Goal: Task Accomplishment & Management: Use online tool/utility

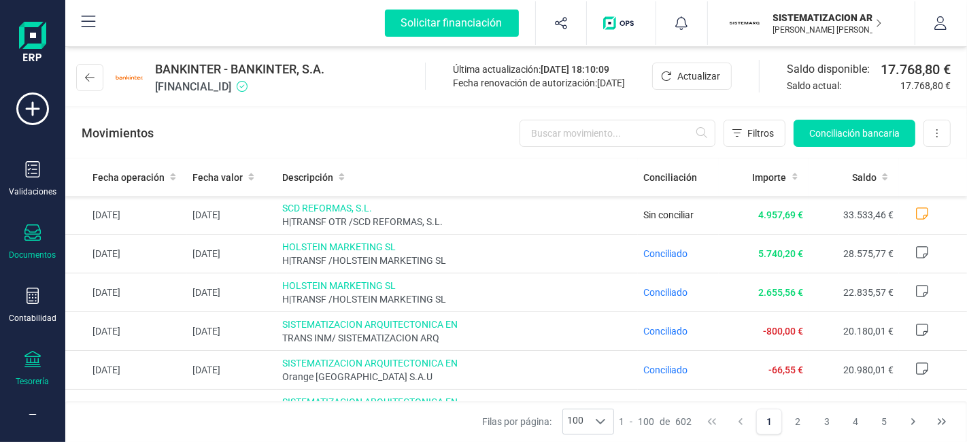
click at [47, 239] on div "Documentos" at bounding box center [32, 242] width 54 height 36
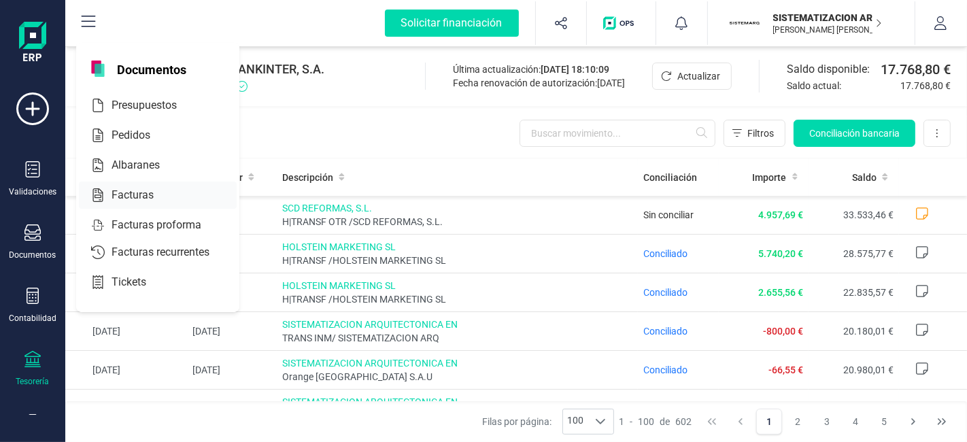
click at [161, 199] on div at bounding box center [166, 195] width 24 height 16
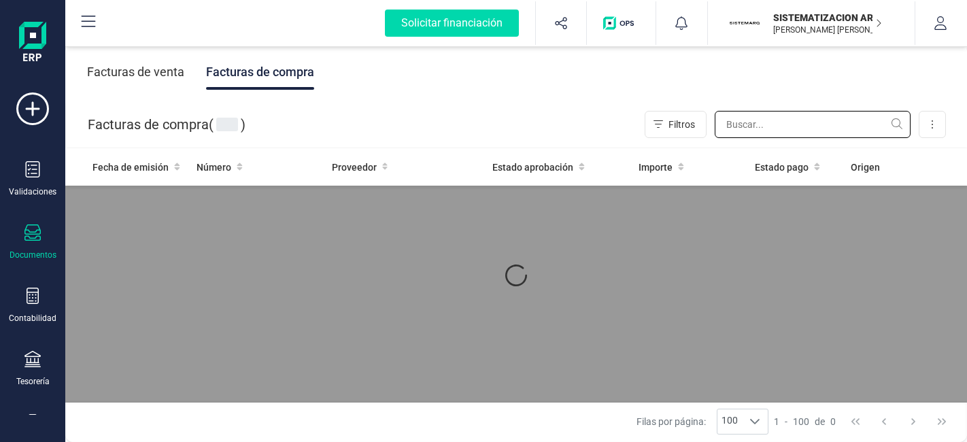
click at [758, 121] on input "text" at bounding box center [813, 124] width 196 height 27
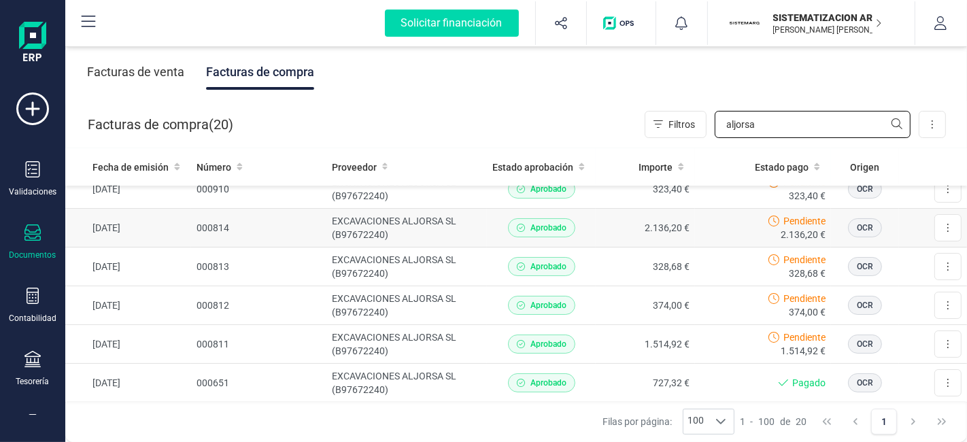
scroll to position [103, 0]
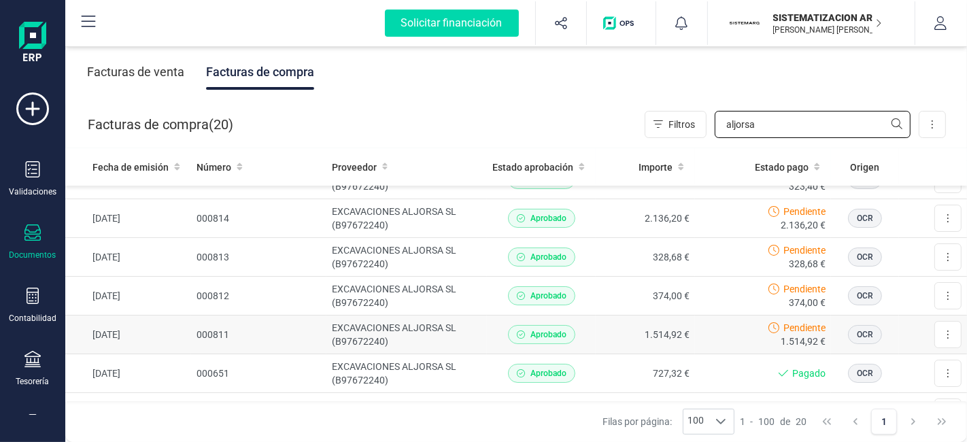
type input "aljorsa"
click at [579, 325] on div "Aprobado" at bounding box center [541, 334] width 98 height 19
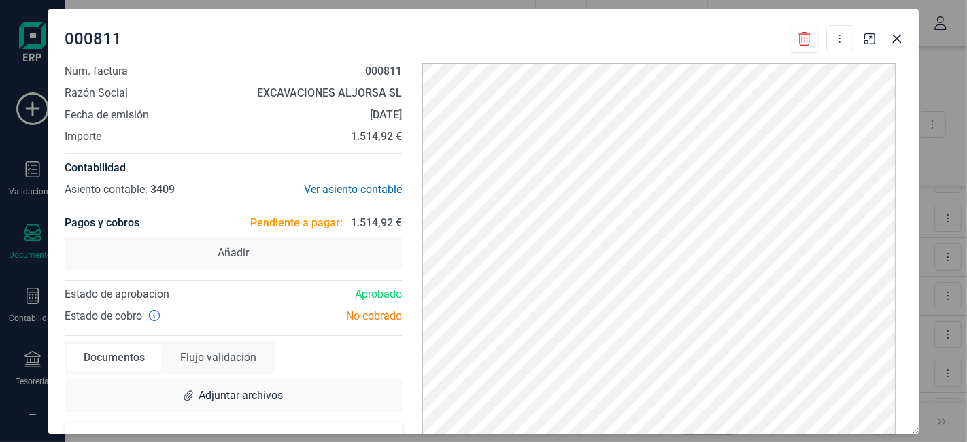
scroll to position [42, 0]
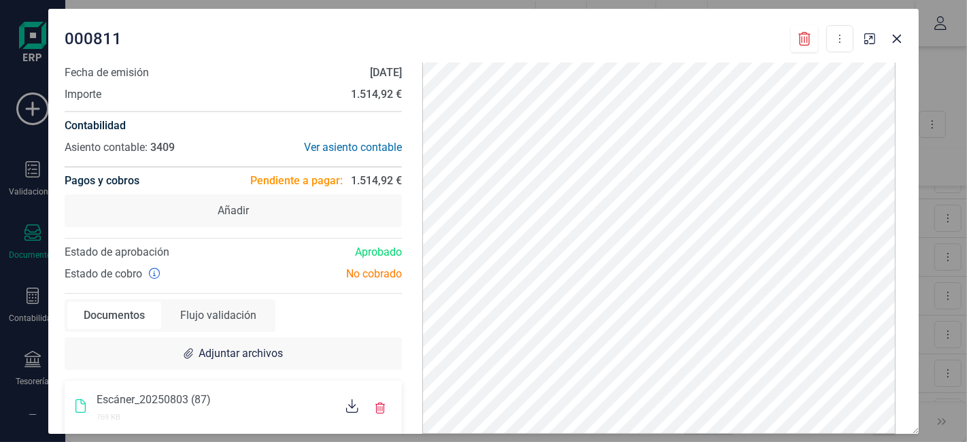
click at [268, 392] on div "Escáner_20250803 (87)" at bounding box center [216, 400] width 239 height 16
click at [349, 407] on icon at bounding box center [352, 406] width 12 height 14
click at [897, 44] on button "Close" at bounding box center [897, 39] width 22 height 22
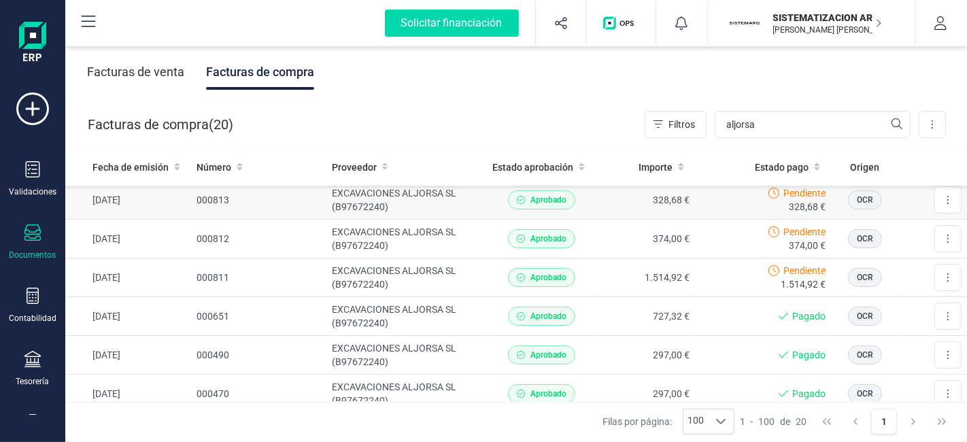
scroll to position [161, 0]
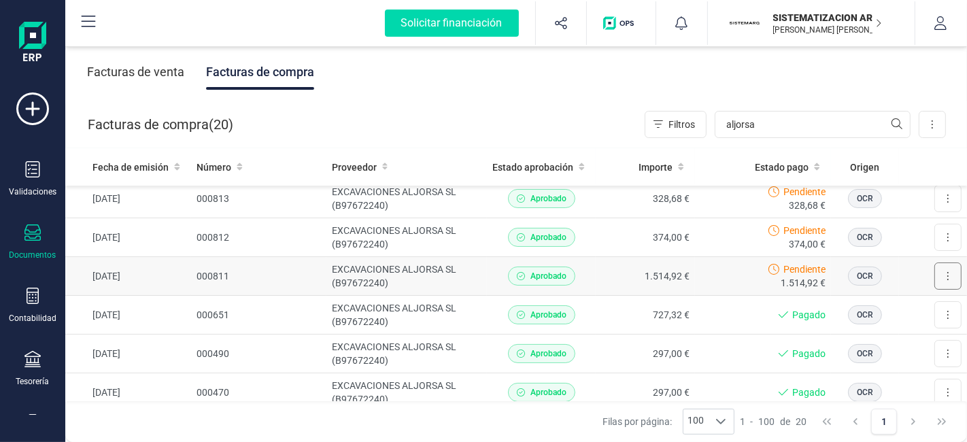
click at [940, 284] on button at bounding box center [947, 275] width 27 height 27
click at [700, 267] on div "Pendiente 1.514,92 €" at bounding box center [762, 275] width 125 height 27
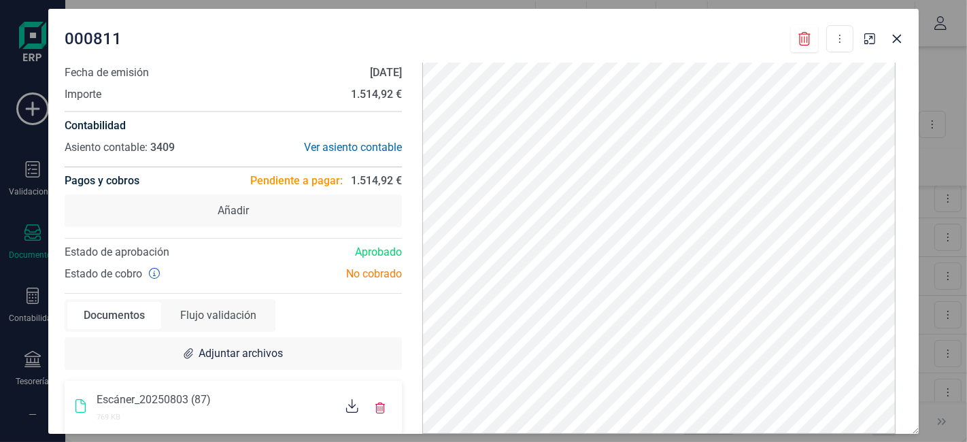
scroll to position [0, 0]
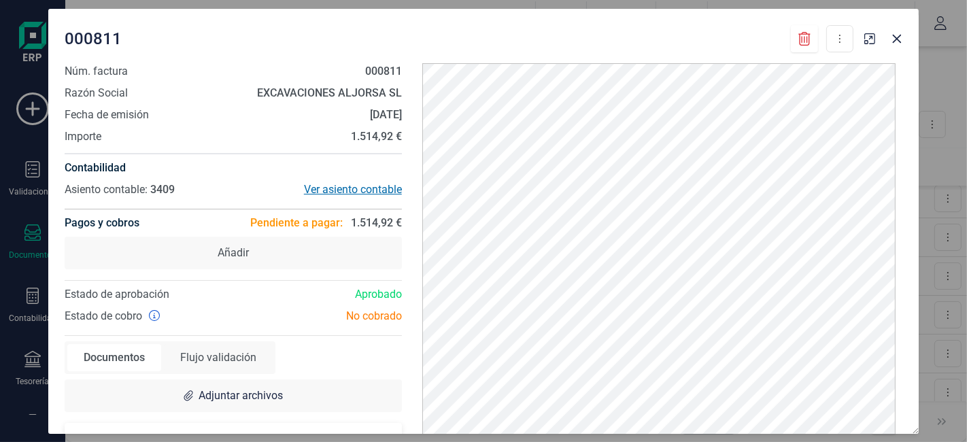
click at [332, 187] on div "Ver asiento contable" at bounding box center [317, 190] width 169 height 16
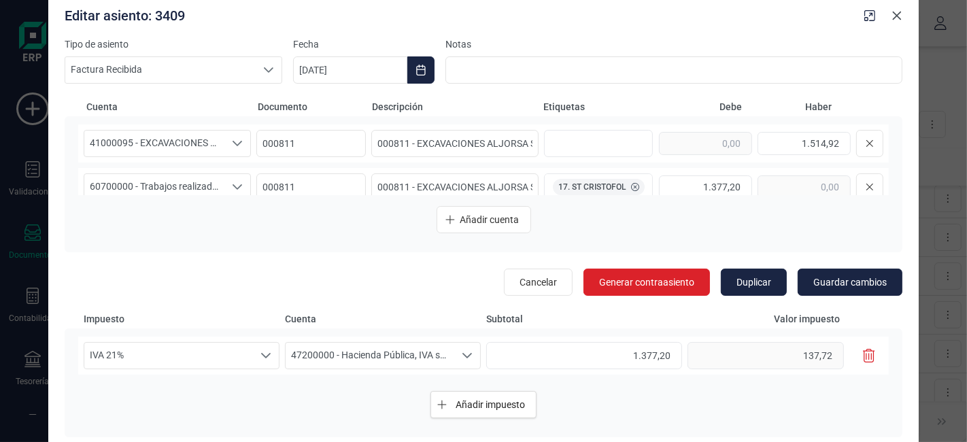
click at [900, 20] on icon "Close" at bounding box center [896, 15] width 11 height 11
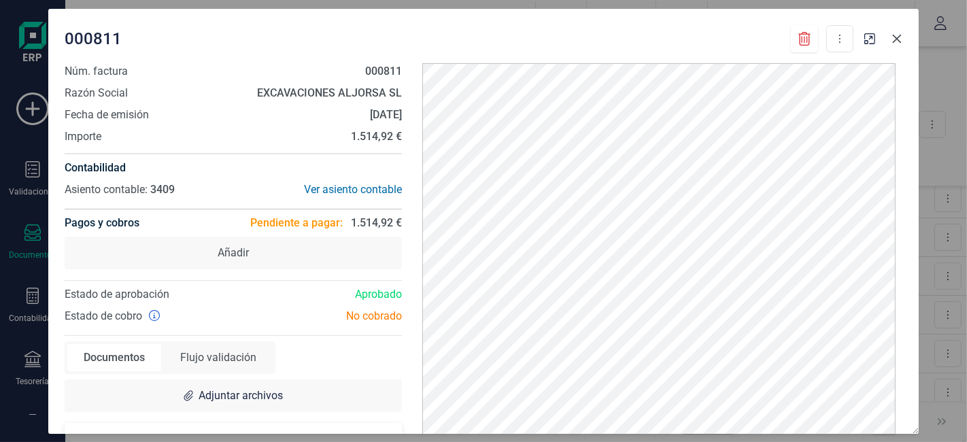
click at [900, 44] on button "Close" at bounding box center [897, 39] width 22 height 22
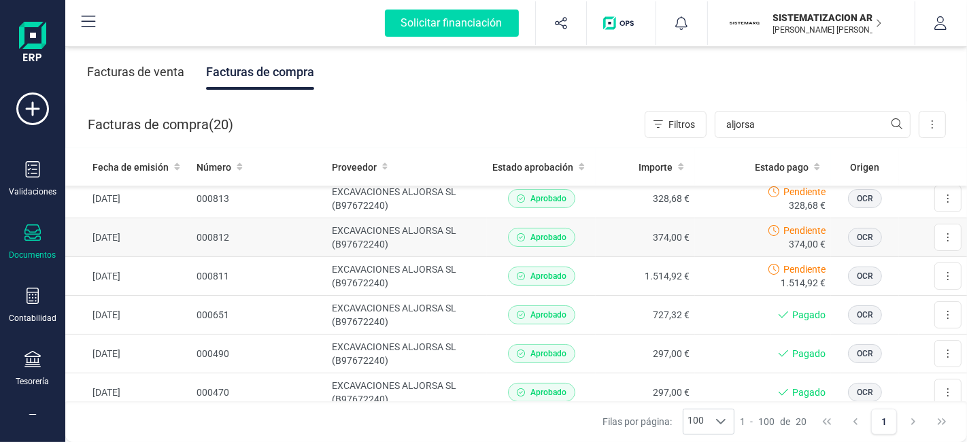
click at [700, 234] on div "Pendiente 374,00 €" at bounding box center [762, 237] width 125 height 27
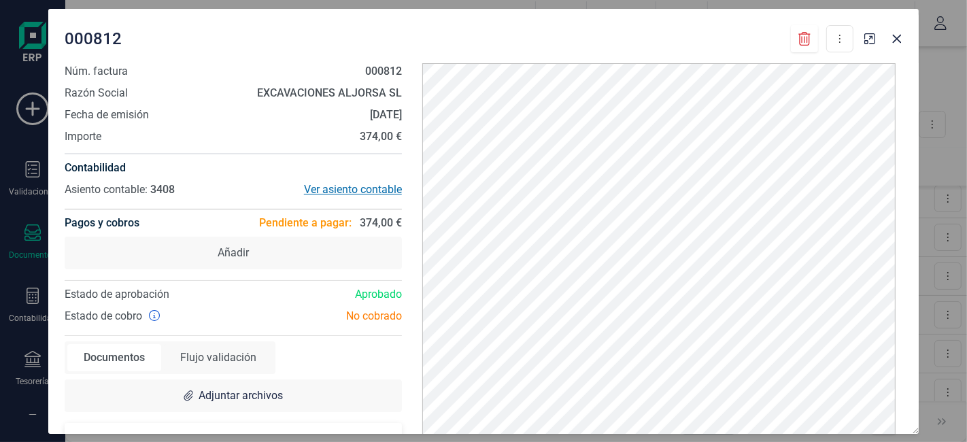
click at [366, 184] on div "Ver asiento contable" at bounding box center [317, 190] width 169 height 16
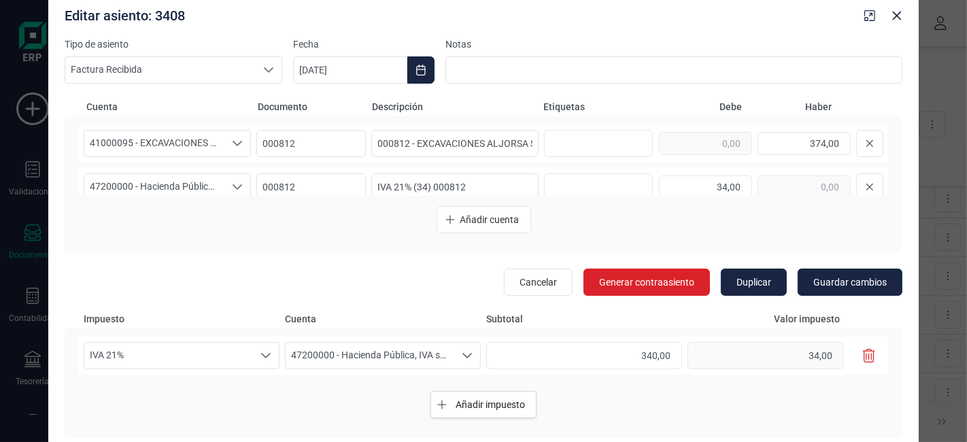
scroll to position [59, 0]
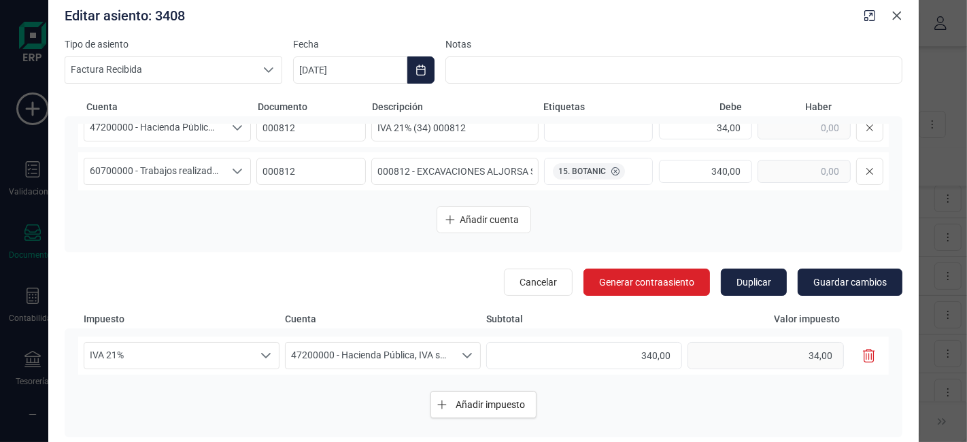
click at [896, 17] on icon "Close" at bounding box center [896, 15] width 11 height 11
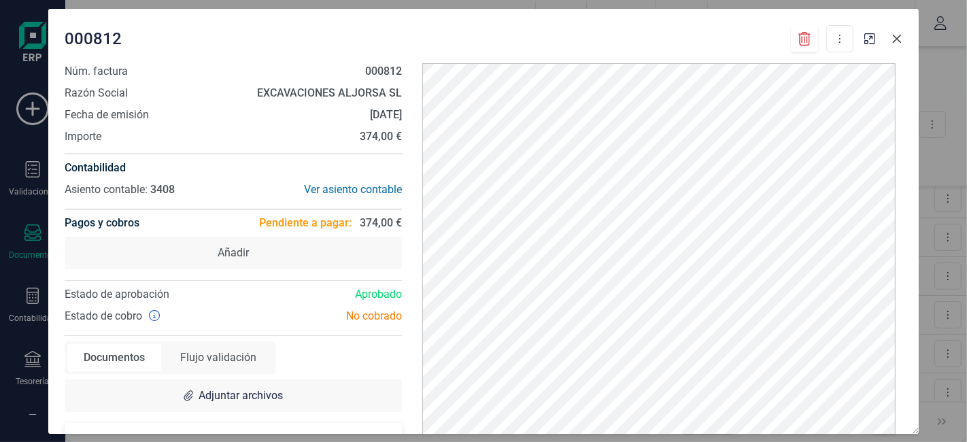
click at [889, 40] on button "Close" at bounding box center [897, 39] width 22 height 22
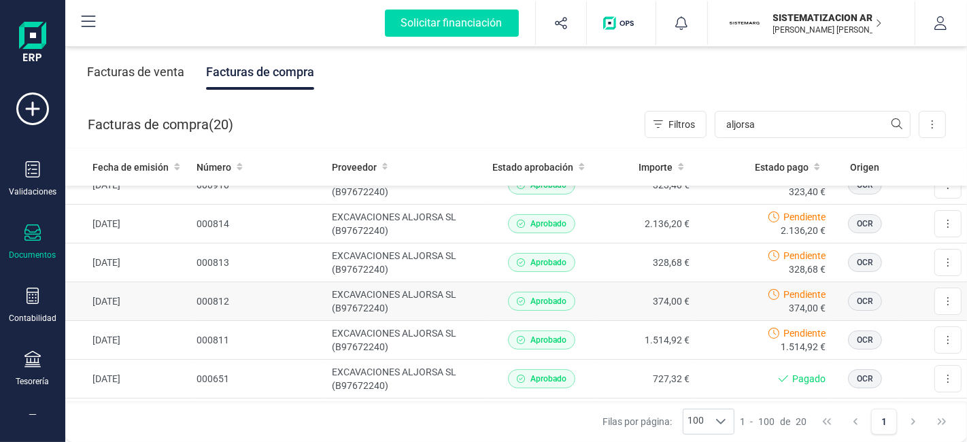
scroll to position [97, 0]
click at [700, 262] on div "Pendiente 328,68 €" at bounding box center [762, 263] width 125 height 27
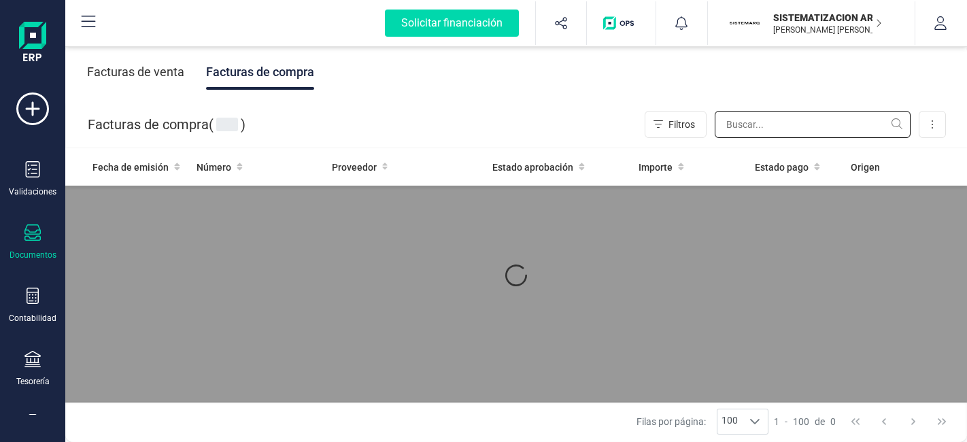
click at [769, 119] on input "text" at bounding box center [813, 124] width 196 height 27
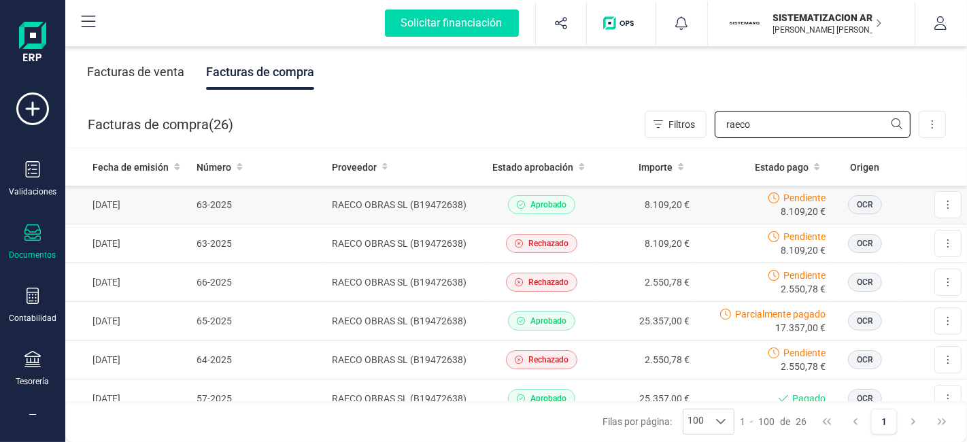
type input "raeco"
click at [608, 209] on td "8.109,20 €" at bounding box center [645, 205] width 99 height 39
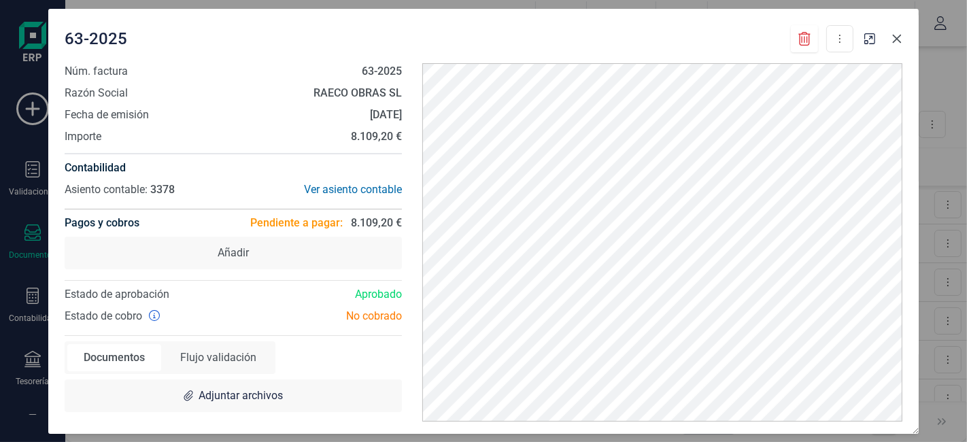
click at [896, 44] on icon "Close" at bounding box center [896, 38] width 11 height 11
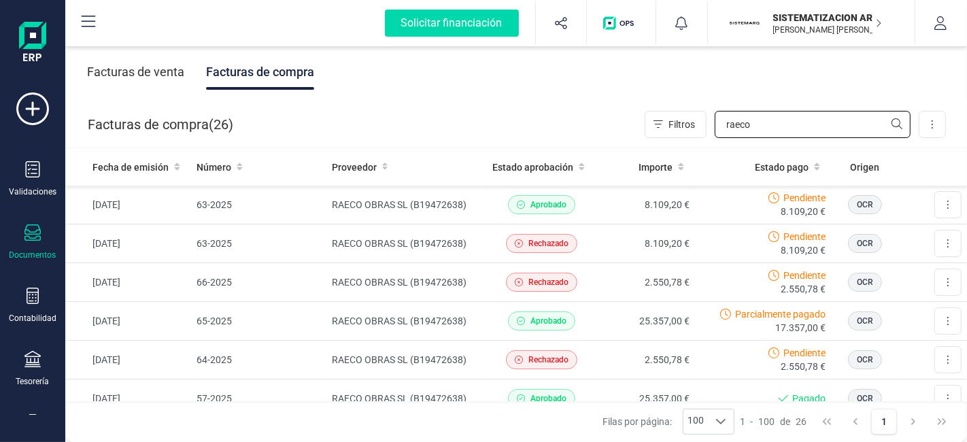
drag, startPoint x: 761, startPoint y: 112, endPoint x: 627, endPoint y: 119, distance: 134.8
click at [627, 119] on div "Facturas de compra ( 26 ) Filtros raeco Importar Carga masiva (Excel) Factura e…" at bounding box center [517, 124] width 902 height 46
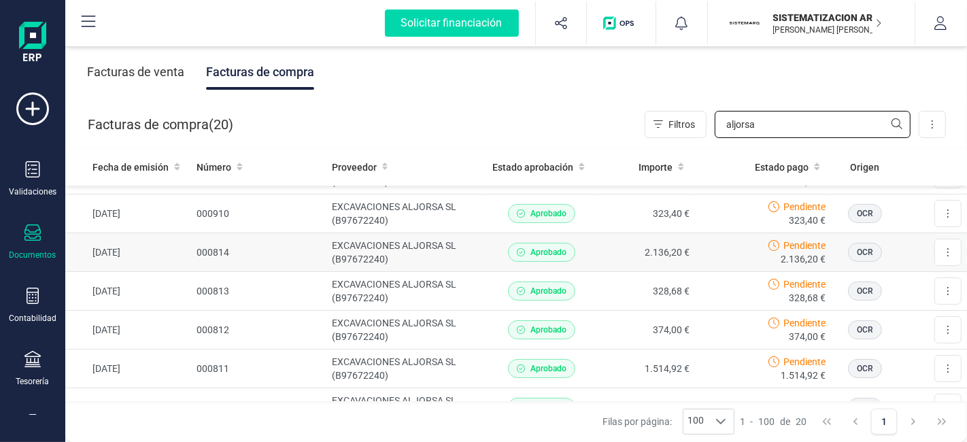
scroll to position [68, 0]
type input "aljorsa"
click at [719, 275] on td "Pendiente 328,68 €" at bounding box center [763, 292] width 136 height 39
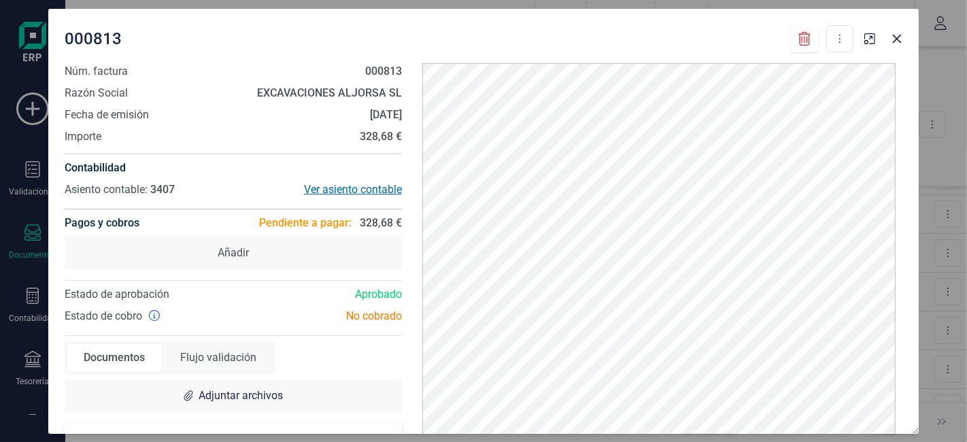
click at [368, 189] on div "Ver asiento contable" at bounding box center [317, 190] width 169 height 16
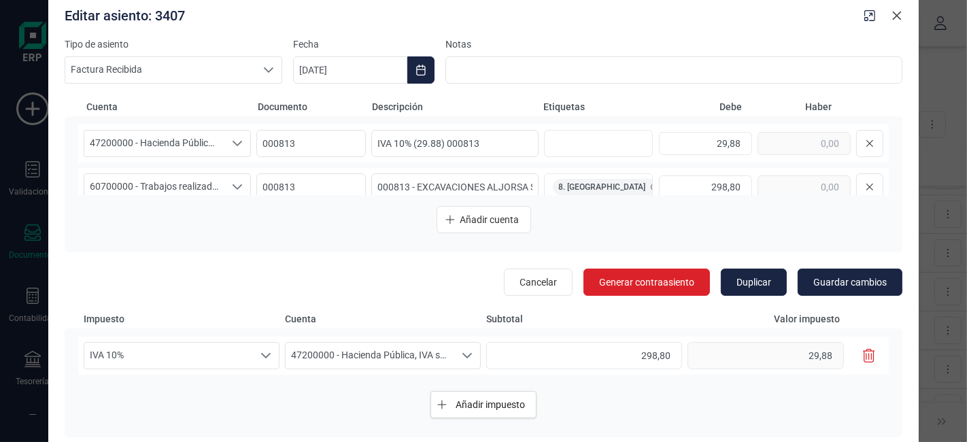
click at [901, 20] on button "Close" at bounding box center [897, 16] width 22 height 22
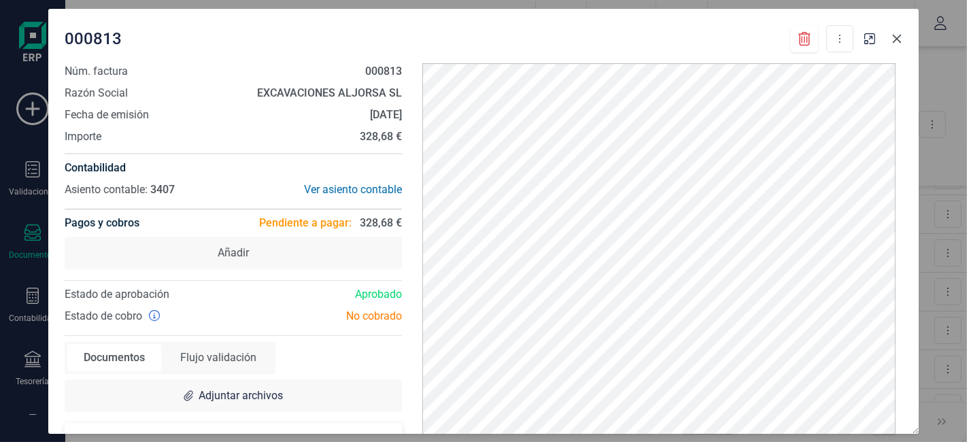
click at [895, 37] on icon "Close" at bounding box center [897, 38] width 9 height 9
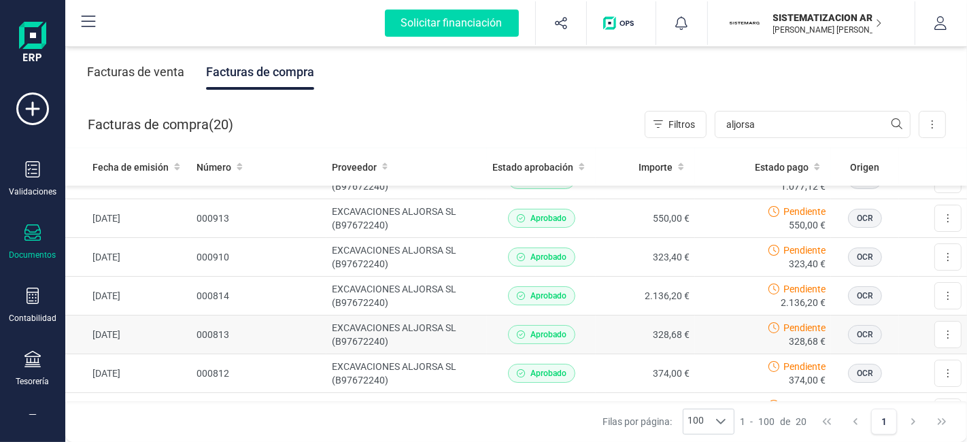
scroll to position [22, 0]
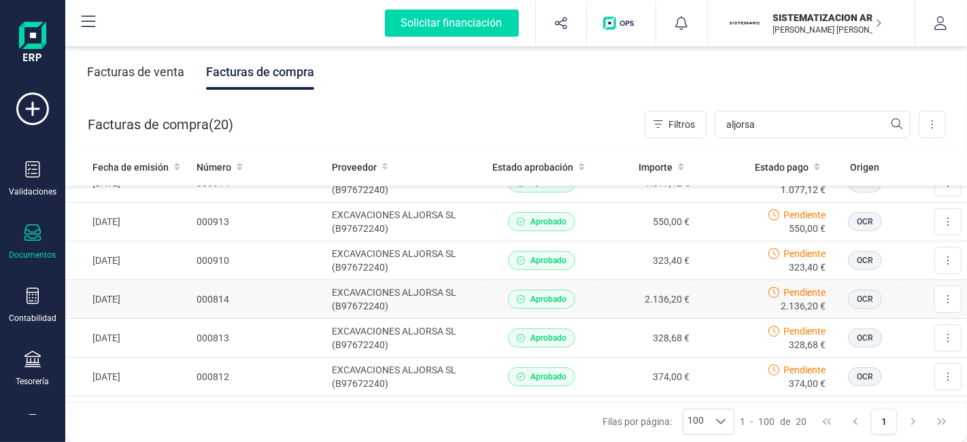
click at [708, 294] on div "Pendiente 2.136,20 €" at bounding box center [762, 299] width 125 height 27
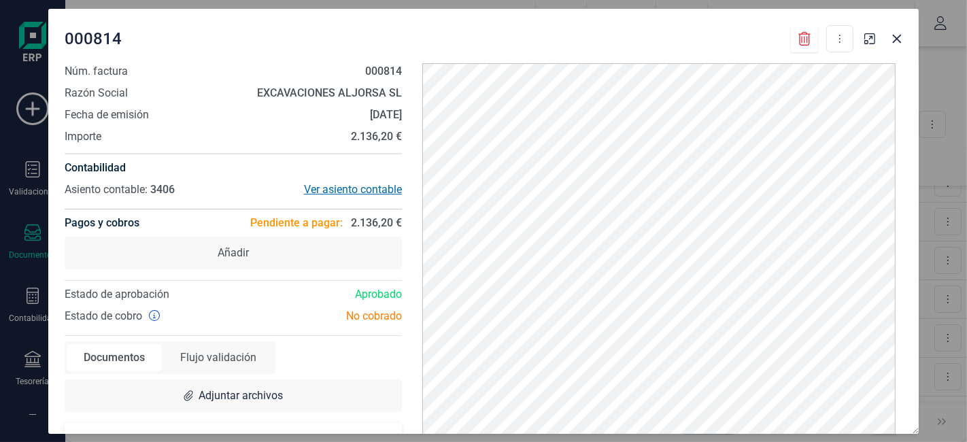
click at [373, 183] on div "Ver asiento contable" at bounding box center [317, 190] width 169 height 16
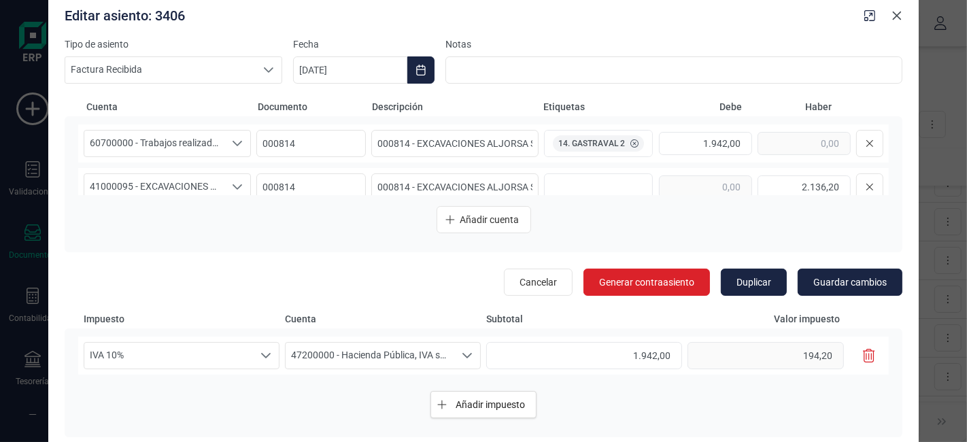
click at [899, 17] on icon "Close" at bounding box center [897, 15] width 9 height 9
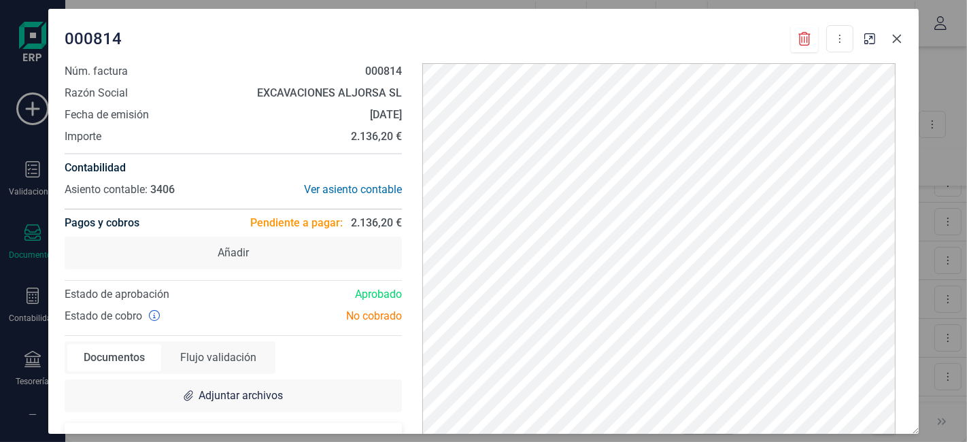
click at [898, 40] on icon "Close" at bounding box center [897, 38] width 9 height 9
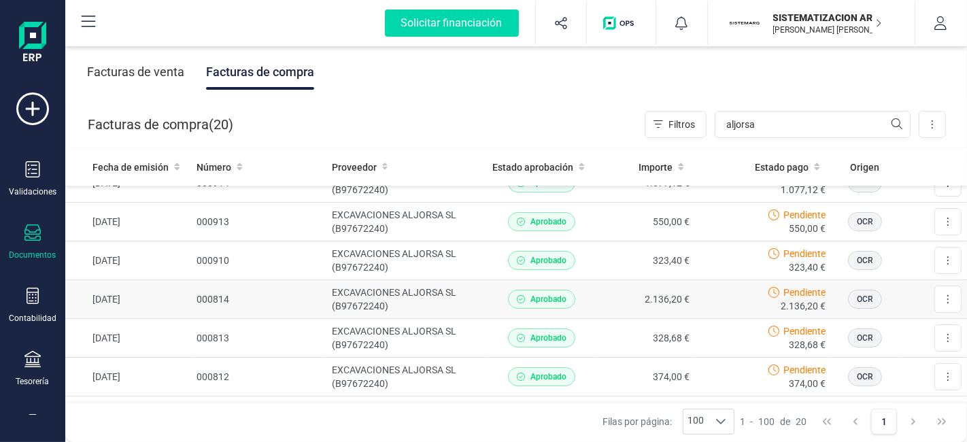
scroll to position [0, 0]
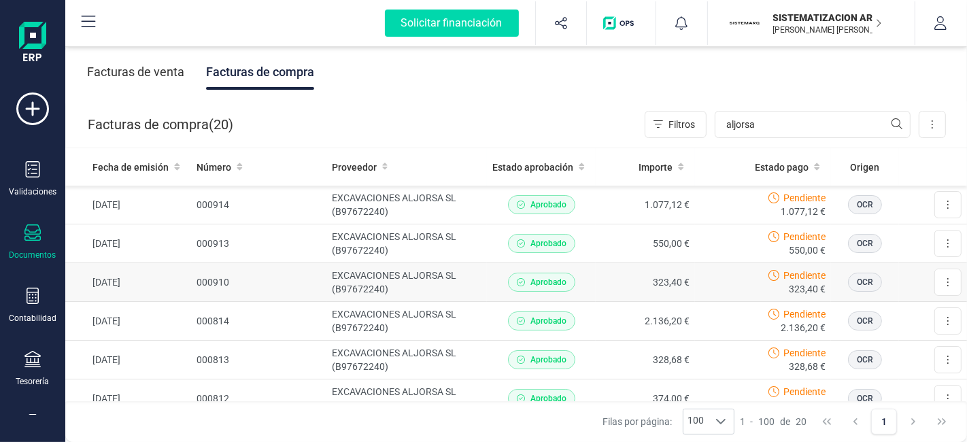
click at [604, 265] on td "323,40 €" at bounding box center [645, 282] width 99 height 39
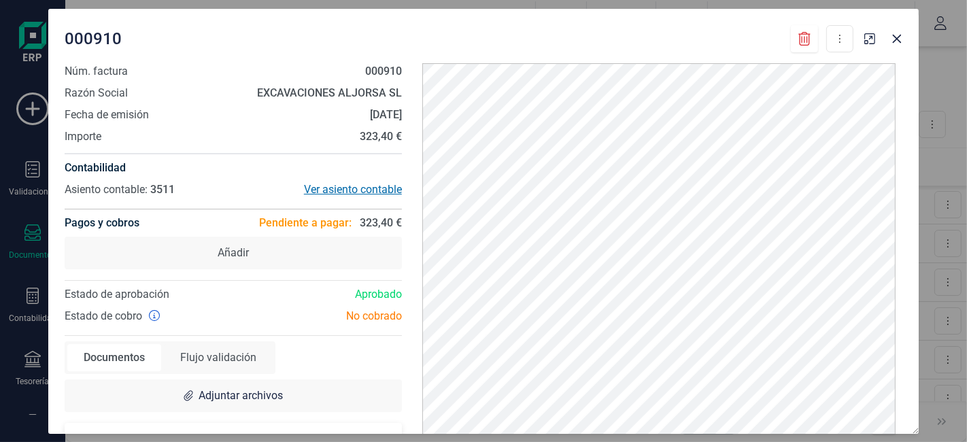
click at [337, 189] on div "Ver asiento contable" at bounding box center [317, 190] width 169 height 16
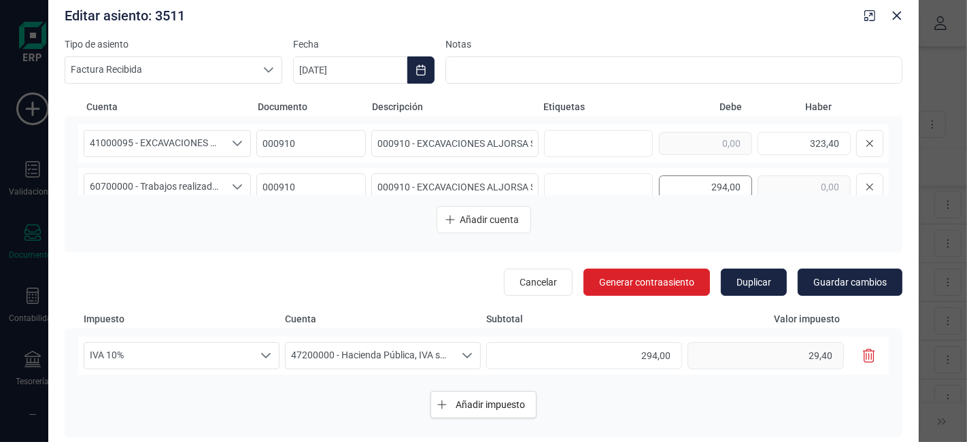
scroll to position [59, 0]
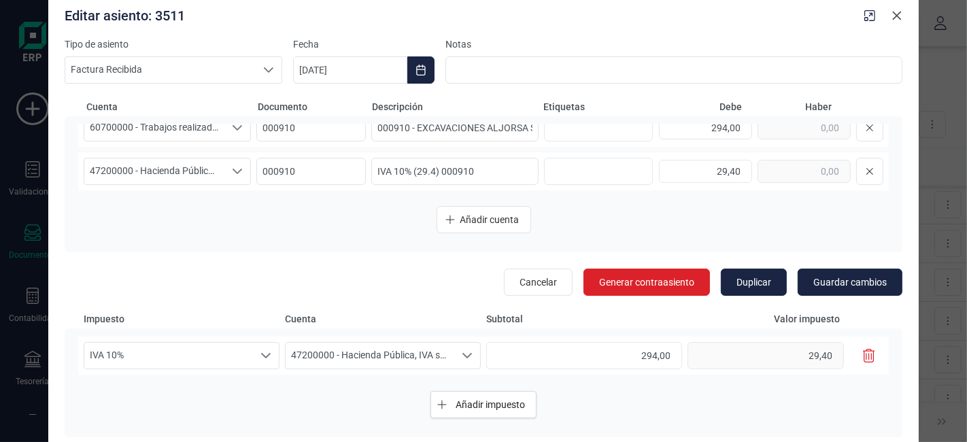
click at [895, 14] on icon "Close" at bounding box center [897, 15] width 9 height 9
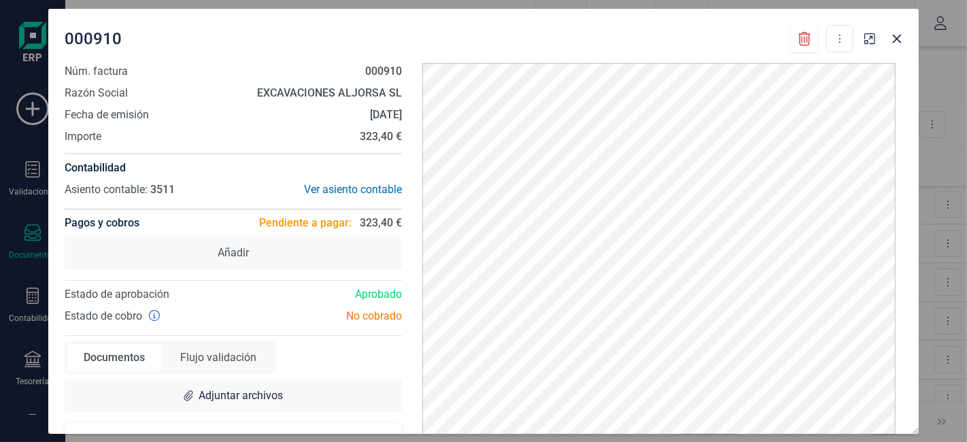
scroll to position [42, 0]
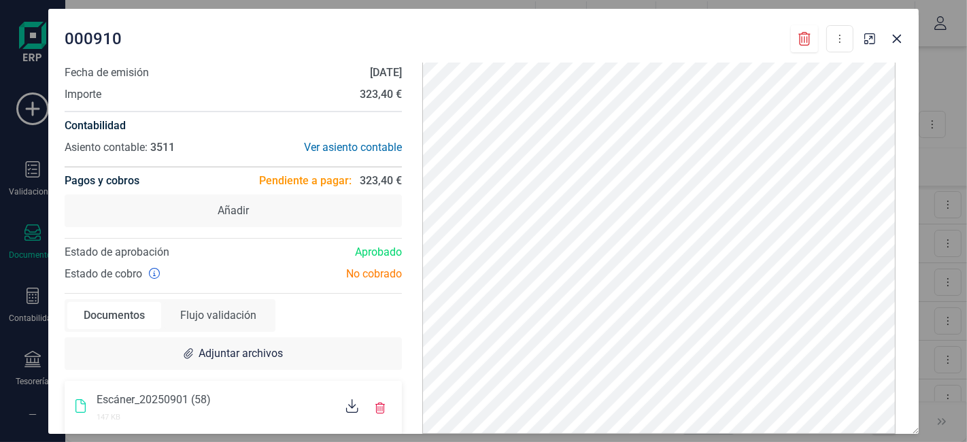
click at [237, 403] on div "Escáner_20250901 (58)" at bounding box center [216, 400] width 239 height 16
click at [346, 408] on icon at bounding box center [352, 406] width 12 height 14
click at [339, 150] on div "Ver asiento contable" at bounding box center [317, 147] width 169 height 16
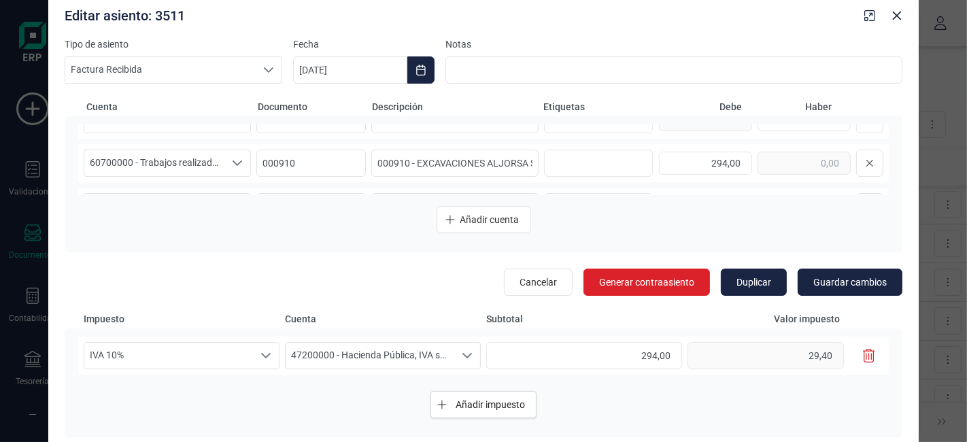
scroll to position [23, 0]
click at [564, 171] on input "text" at bounding box center [596, 164] width 87 height 22
type input "8. [GEOGRAPHIC_DATA]"
click at [834, 286] on span "Guardar cambios" at bounding box center [849, 282] width 73 height 14
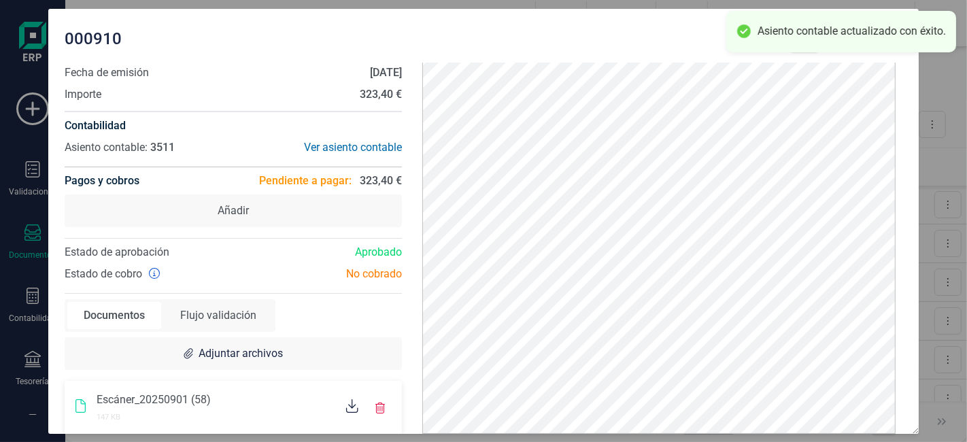
click at [688, 40] on div "000910 Descargar documento Marcar como pagada" at bounding box center [459, 38] width 789 height 27
click at [806, 44] on div "Asiento contable actualizado con éxito." at bounding box center [841, 31] width 230 height 41
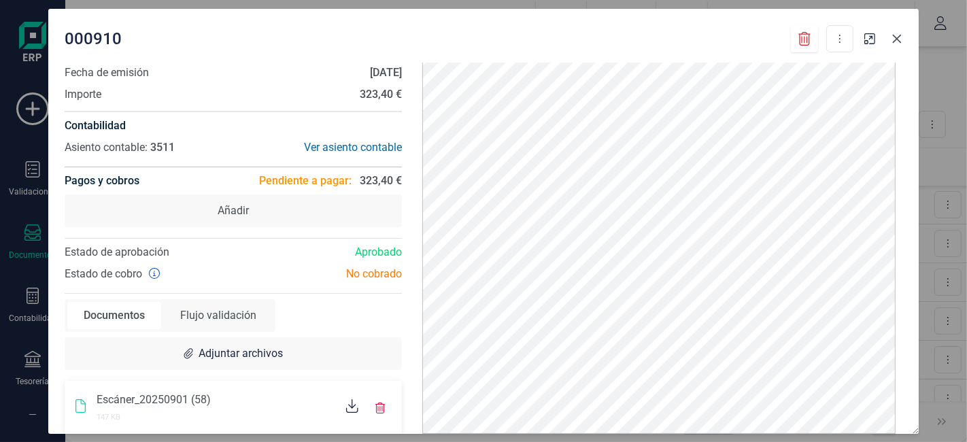
click at [889, 37] on button "Close" at bounding box center [897, 39] width 22 height 22
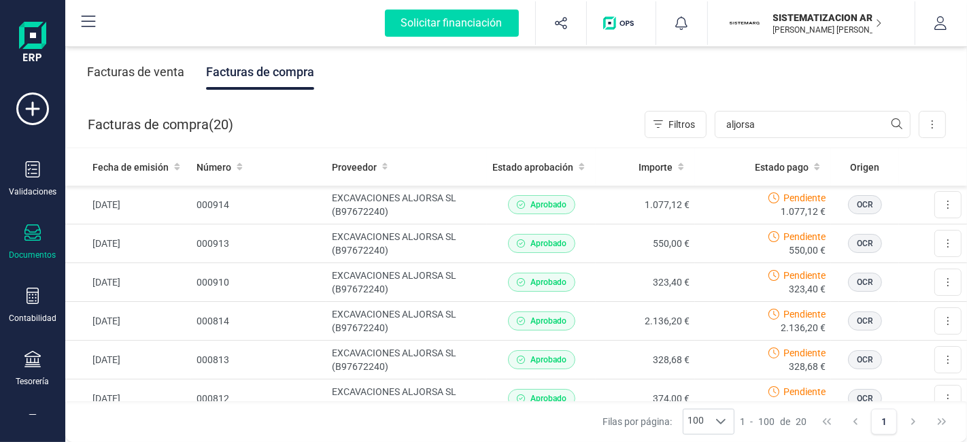
scroll to position [0, 0]
click at [602, 257] on td "550,00 €" at bounding box center [645, 243] width 99 height 39
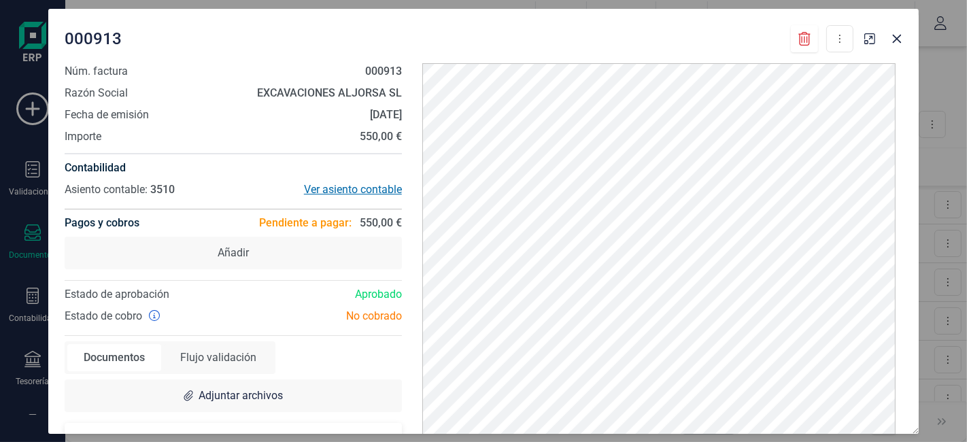
click at [359, 187] on div "Ver asiento contable" at bounding box center [317, 190] width 169 height 16
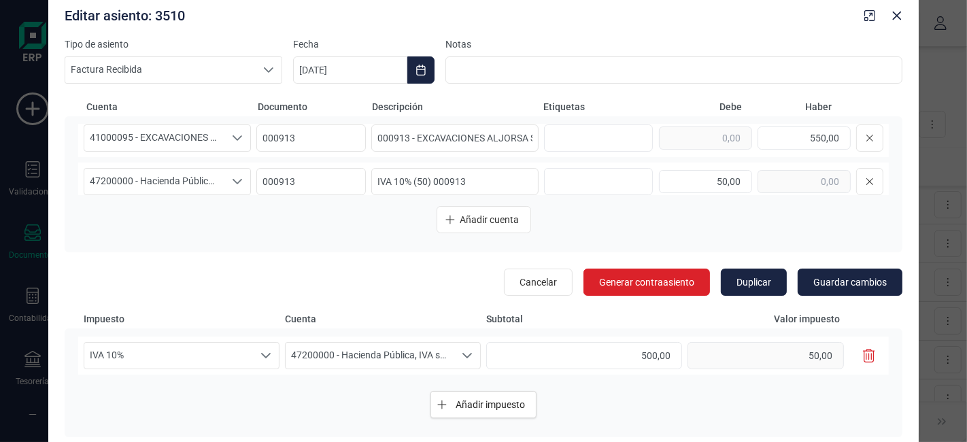
scroll to position [59, 0]
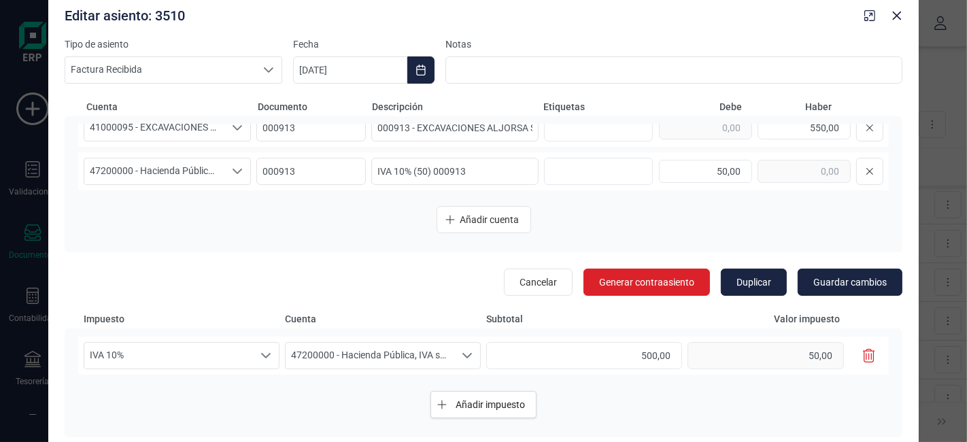
click at [901, 26] on div "Editar asiento: 3510" at bounding box center [483, 12] width 870 height 49
click at [898, 19] on icon "Close" at bounding box center [896, 15] width 11 height 11
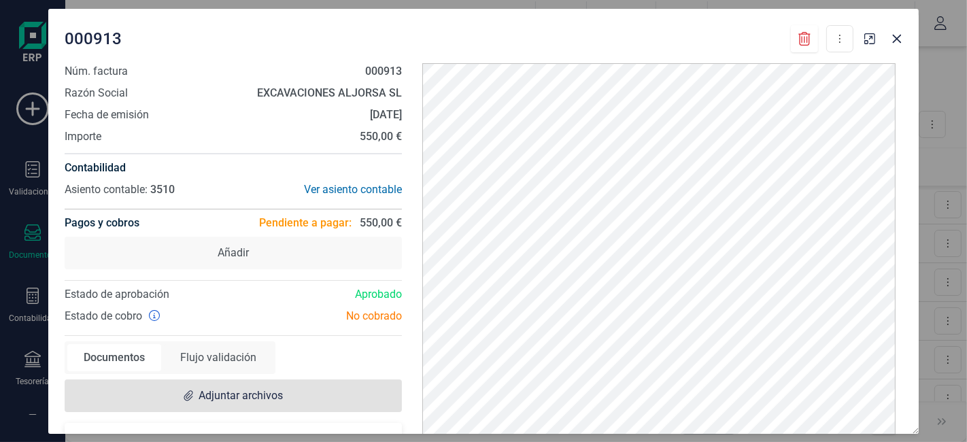
scroll to position [42, 0]
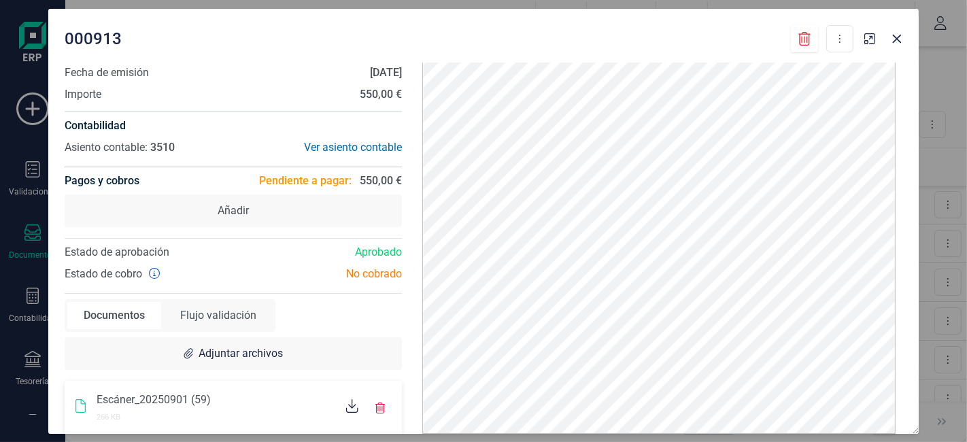
click at [350, 407] on icon at bounding box center [352, 406] width 12 height 14
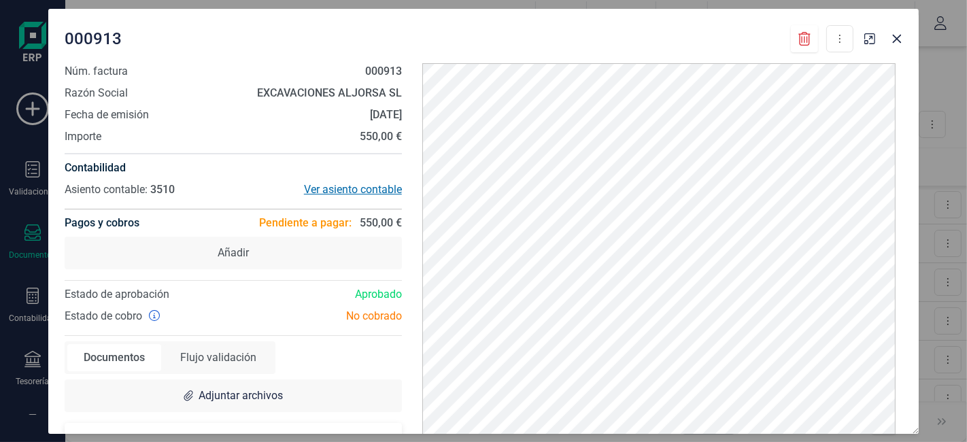
click at [357, 188] on div "Ver asiento contable" at bounding box center [317, 190] width 169 height 16
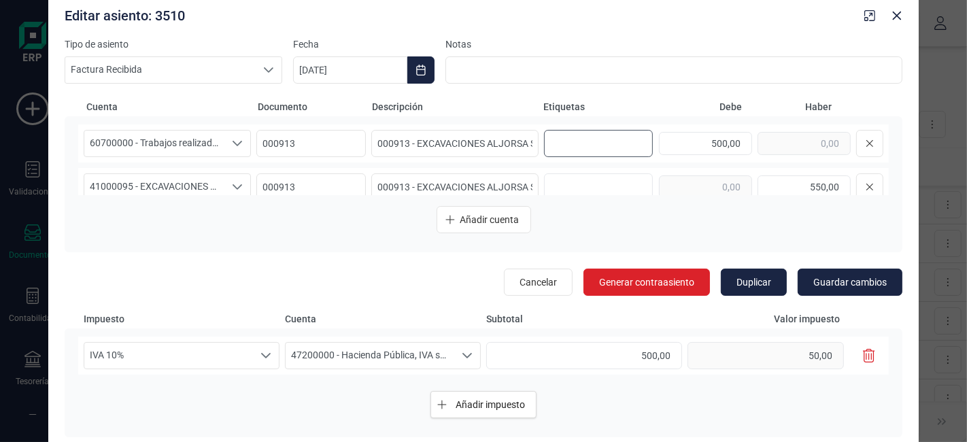
click at [572, 146] on input "text" at bounding box center [596, 144] width 87 height 22
type input "19. [GEOGRAPHIC_DATA]"
click at [876, 284] on span "Guardar cambios" at bounding box center [849, 282] width 73 height 14
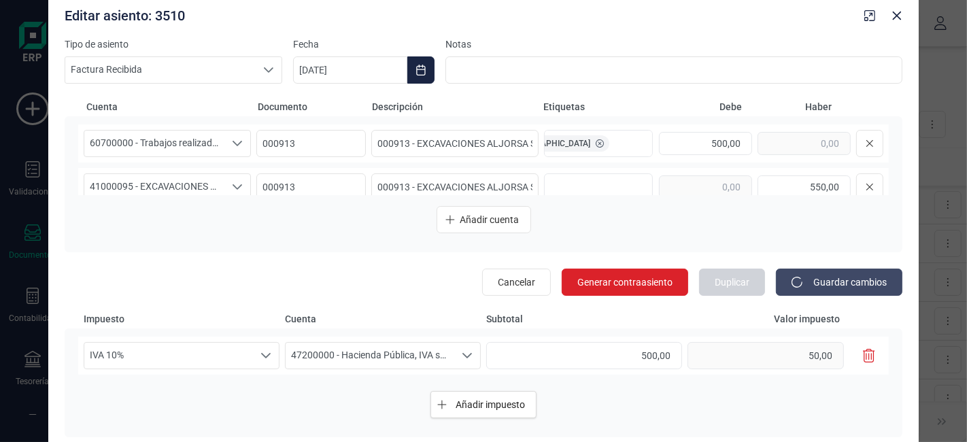
scroll to position [0, 64]
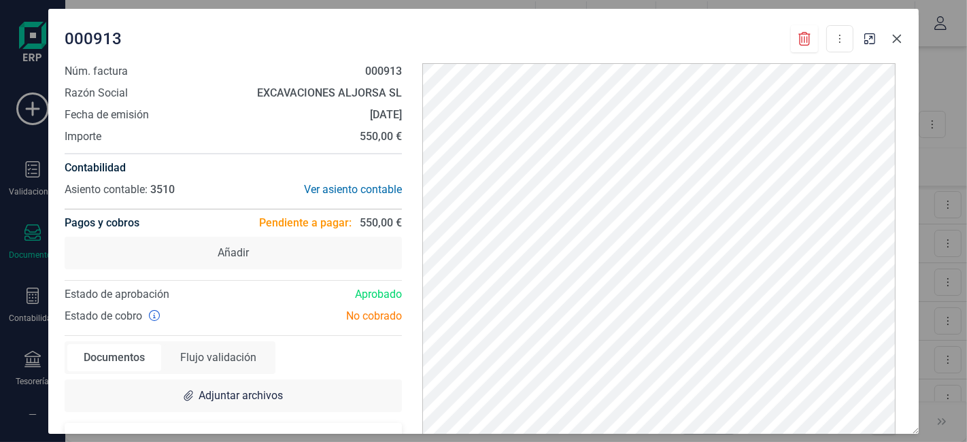
click at [897, 39] on icon "Close" at bounding box center [897, 38] width 9 height 9
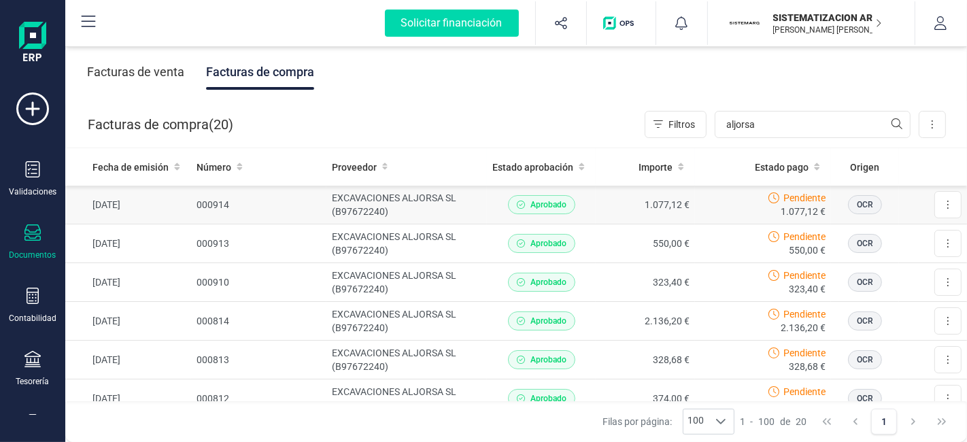
click at [608, 203] on td "1.077,12 €" at bounding box center [645, 205] width 99 height 39
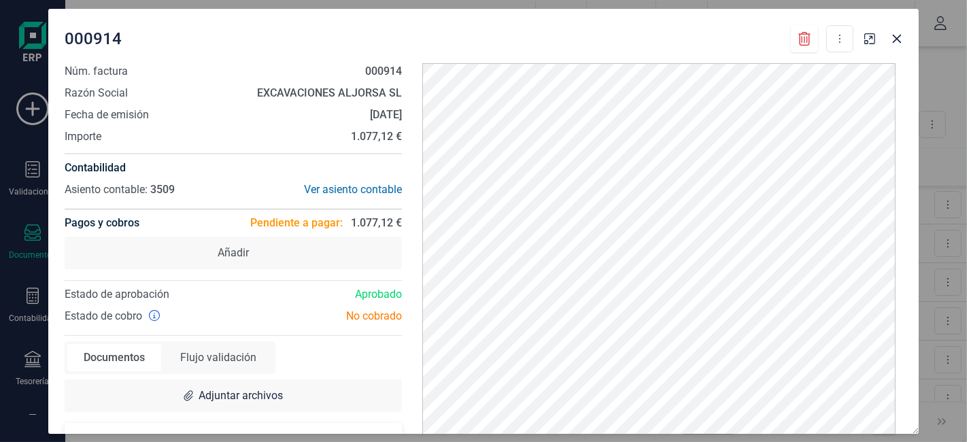
scroll to position [42, 0]
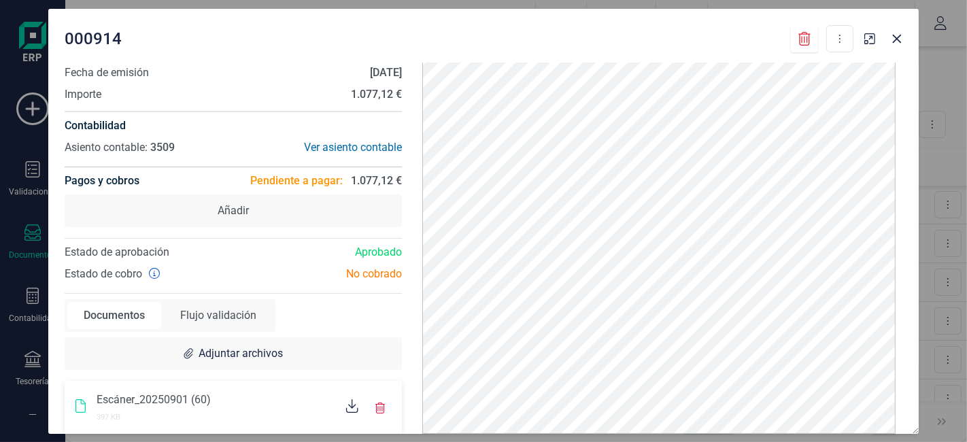
click at [347, 406] on icon at bounding box center [352, 406] width 12 height 14
click at [895, 39] on icon "Close" at bounding box center [897, 38] width 9 height 9
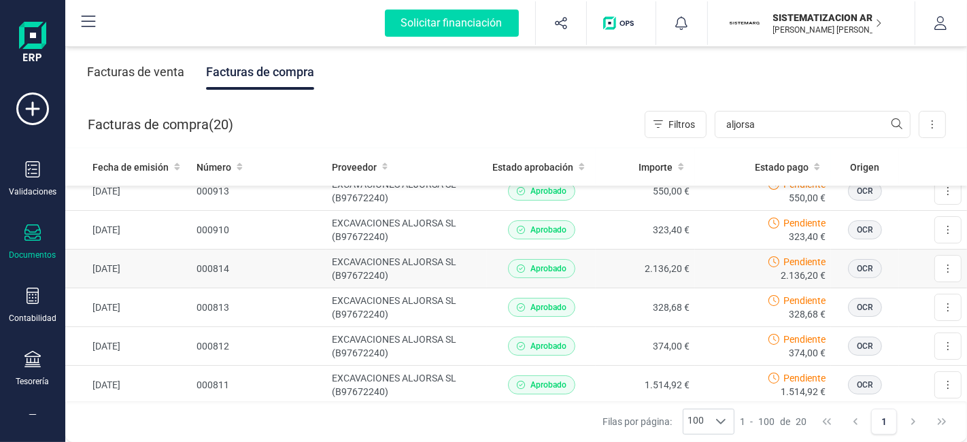
scroll to position [52, 0]
click at [613, 269] on td "2.136,20 €" at bounding box center [645, 269] width 99 height 39
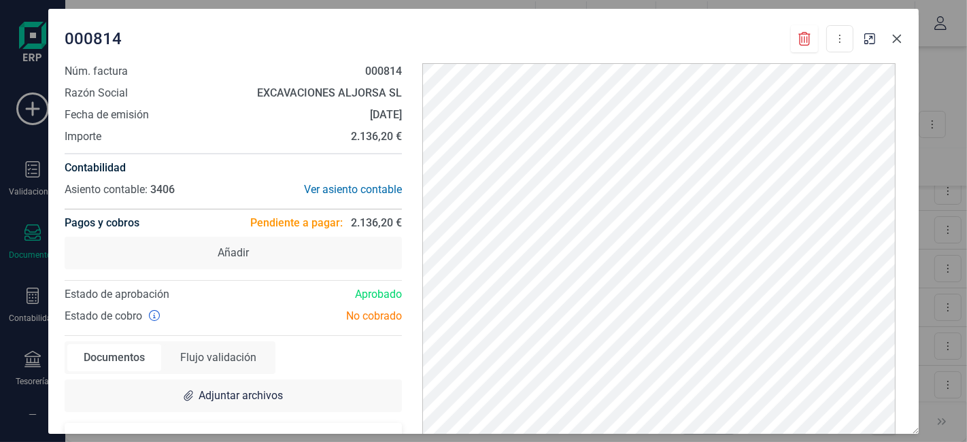
click at [895, 34] on icon "Close" at bounding box center [896, 38] width 11 height 11
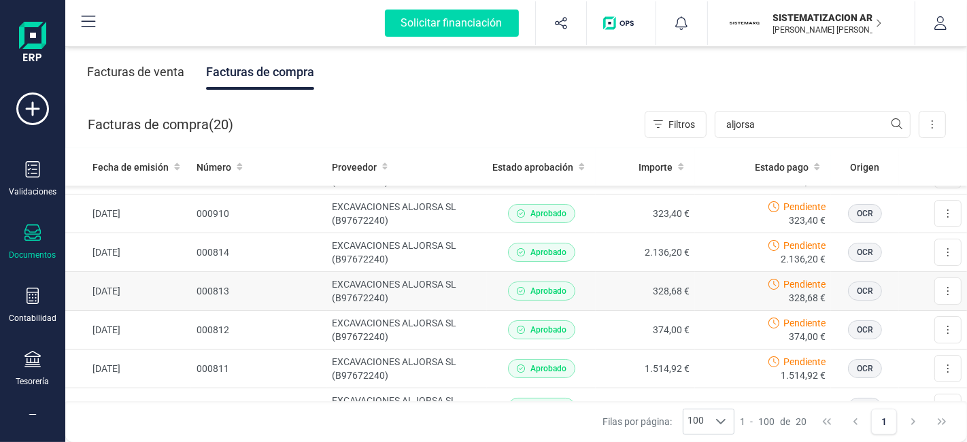
scroll to position [63, 0]
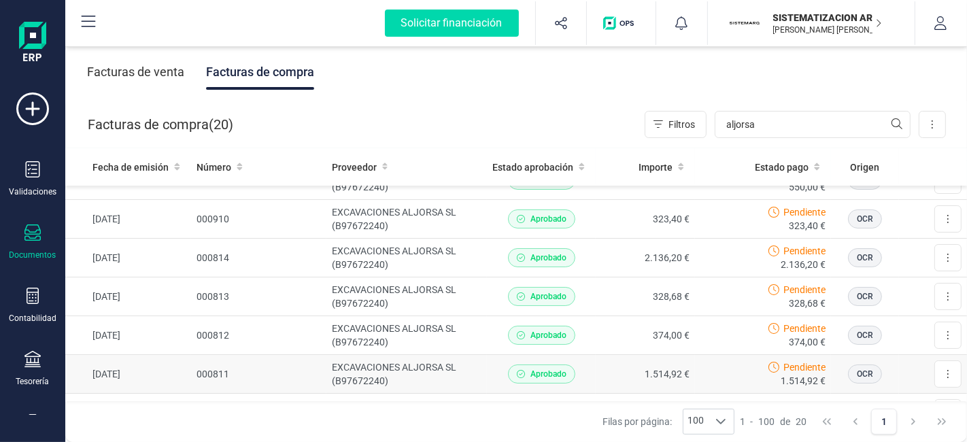
click at [607, 387] on td "1.514,92 €" at bounding box center [645, 374] width 99 height 39
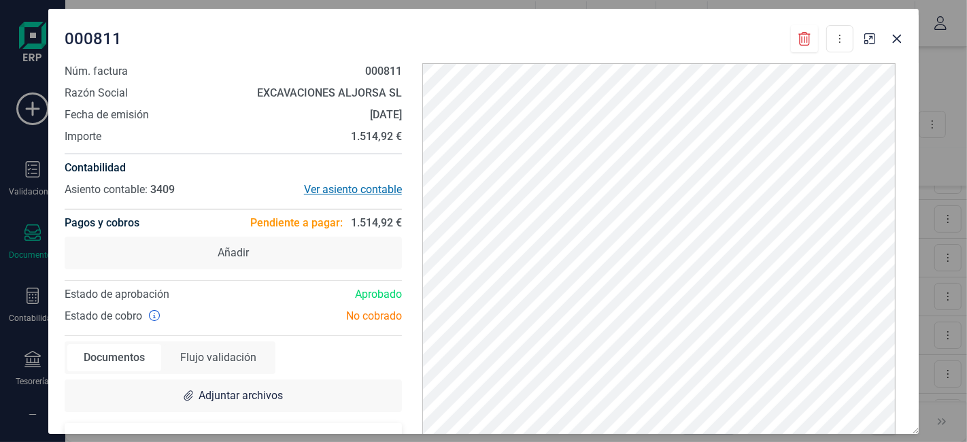
click at [357, 191] on div "Ver asiento contable" at bounding box center [317, 190] width 169 height 16
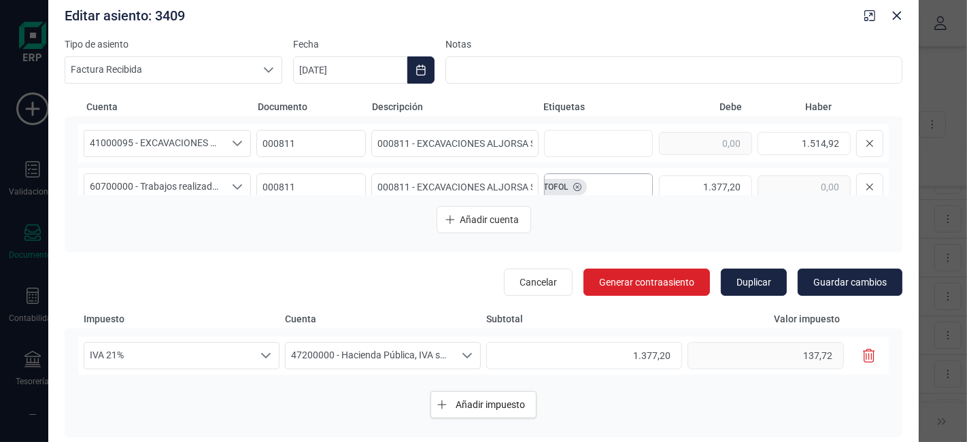
scroll to position [0, 59]
click at [902, 20] on icon "Close" at bounding box center [896, 15] width 11 height 11
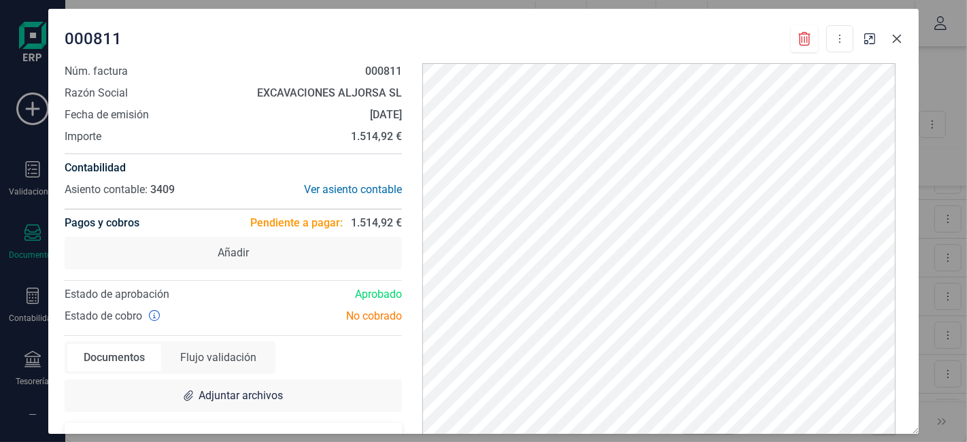
click at [899, 37] on icon "Close" at bounding box center [896, 38] width 11 height 11
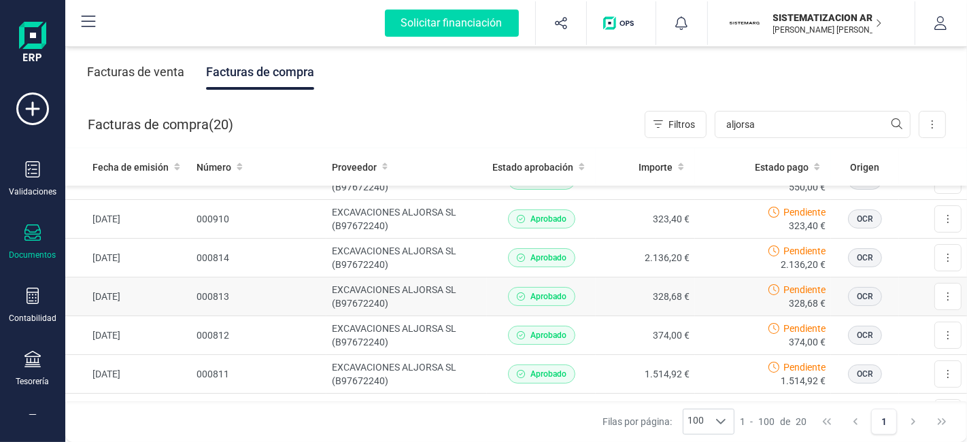
scroll to position [0, 0]
